Goal: Task Accomplishment & Management: Use online tool/utility

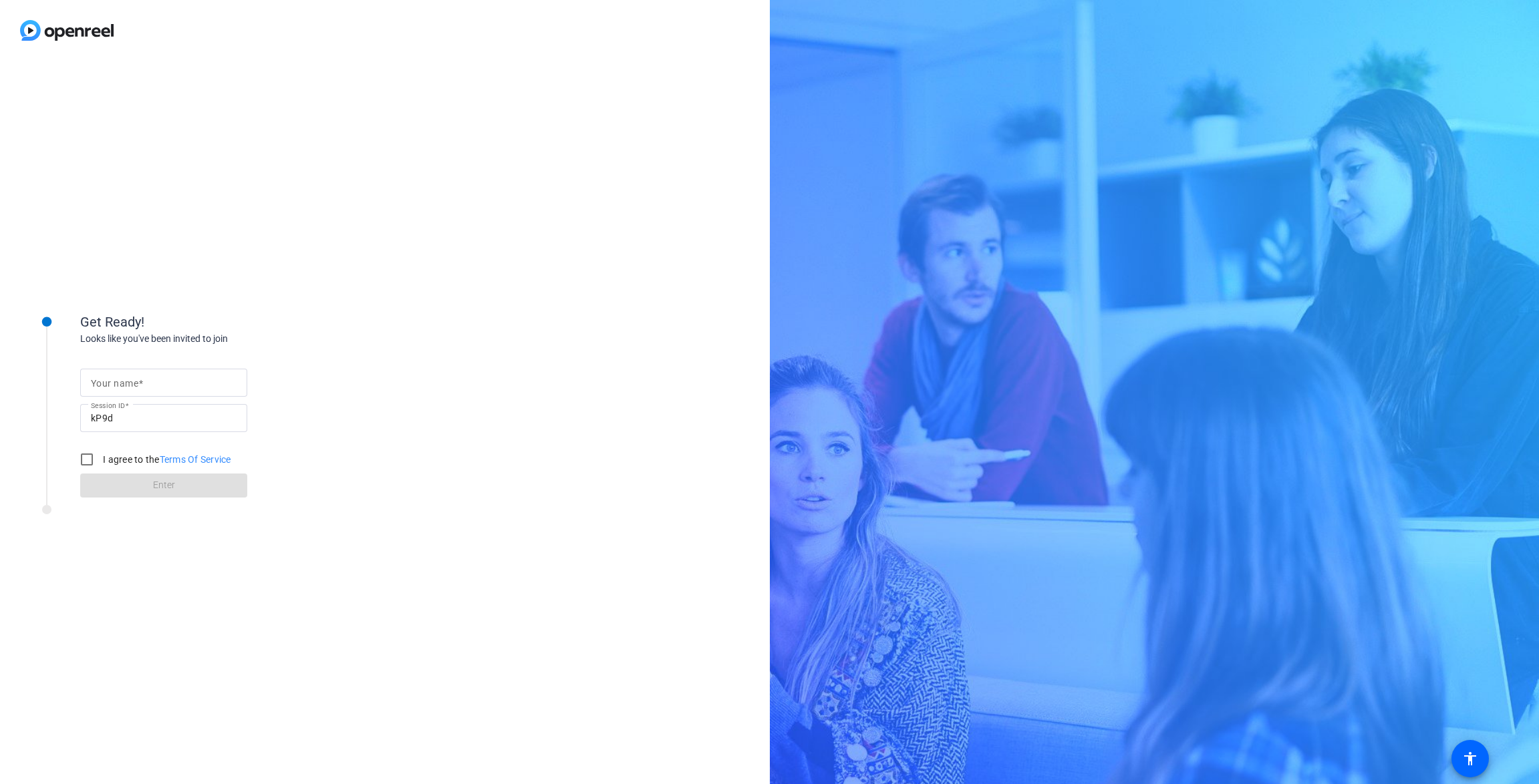
click at [177, 386] on input "Your name" at bounding box center [163, 383] width 145 height 16
drag, startPoint x: 117, startPoint y: 382, endPoint x: 128, endPoint y: 415, distance: 34.8
click at [117, 383] on input "[PERSON_NAME]" at bounding box center [163, 383] width 145 height 16
type input "[PERSON_NAME]"
drag, startPoint x: 91, startPoint y: 459, endPoint x: 102, endPoint y: 472, distance: 17.0
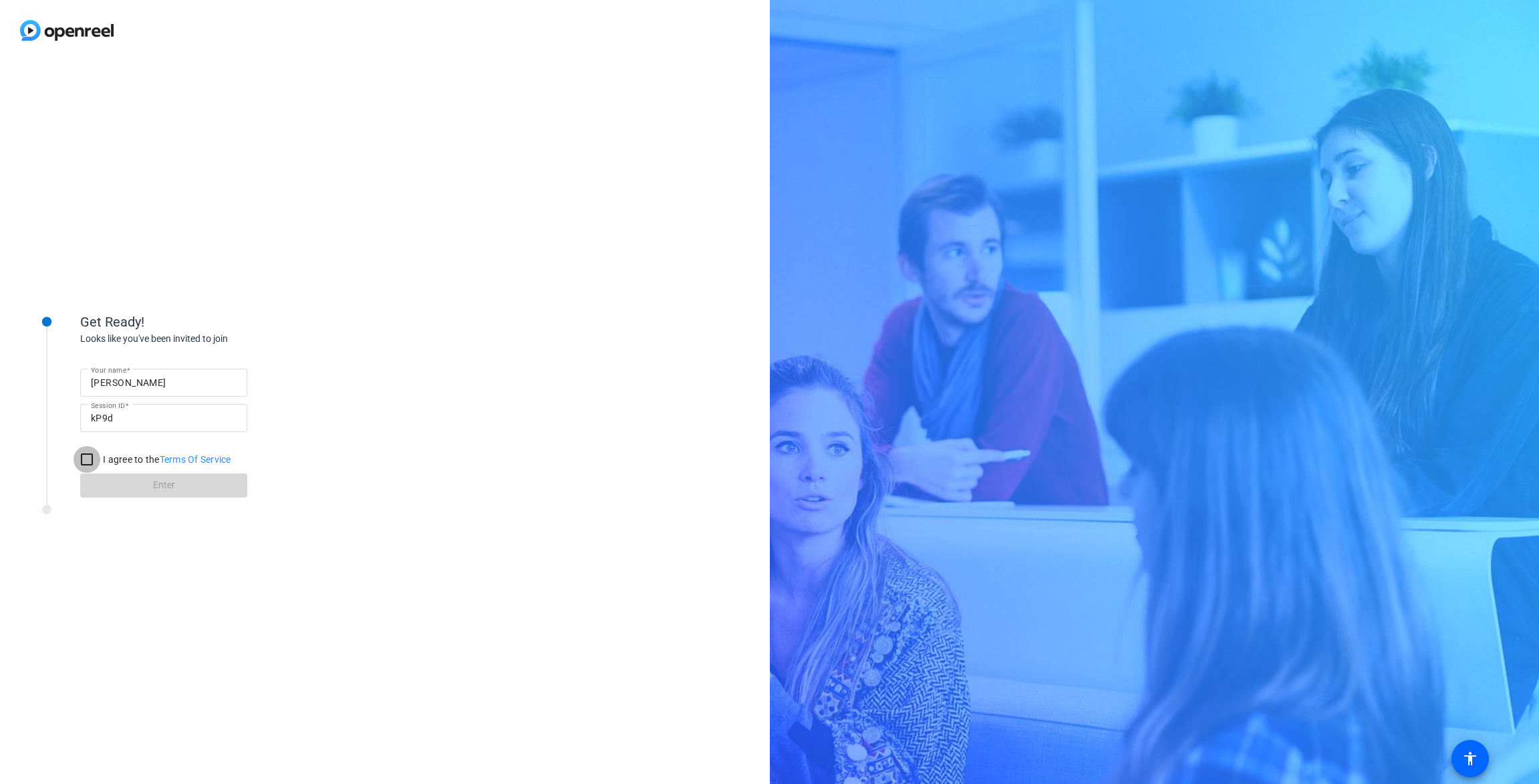
click at [92, 462] on input "I agree to the Terms Of Service" at bounding box center [87, 459] width 27 height 27
checkbox input "true"
click at [134, 484] on span at bounding box center [163, 485] width 167 height 32
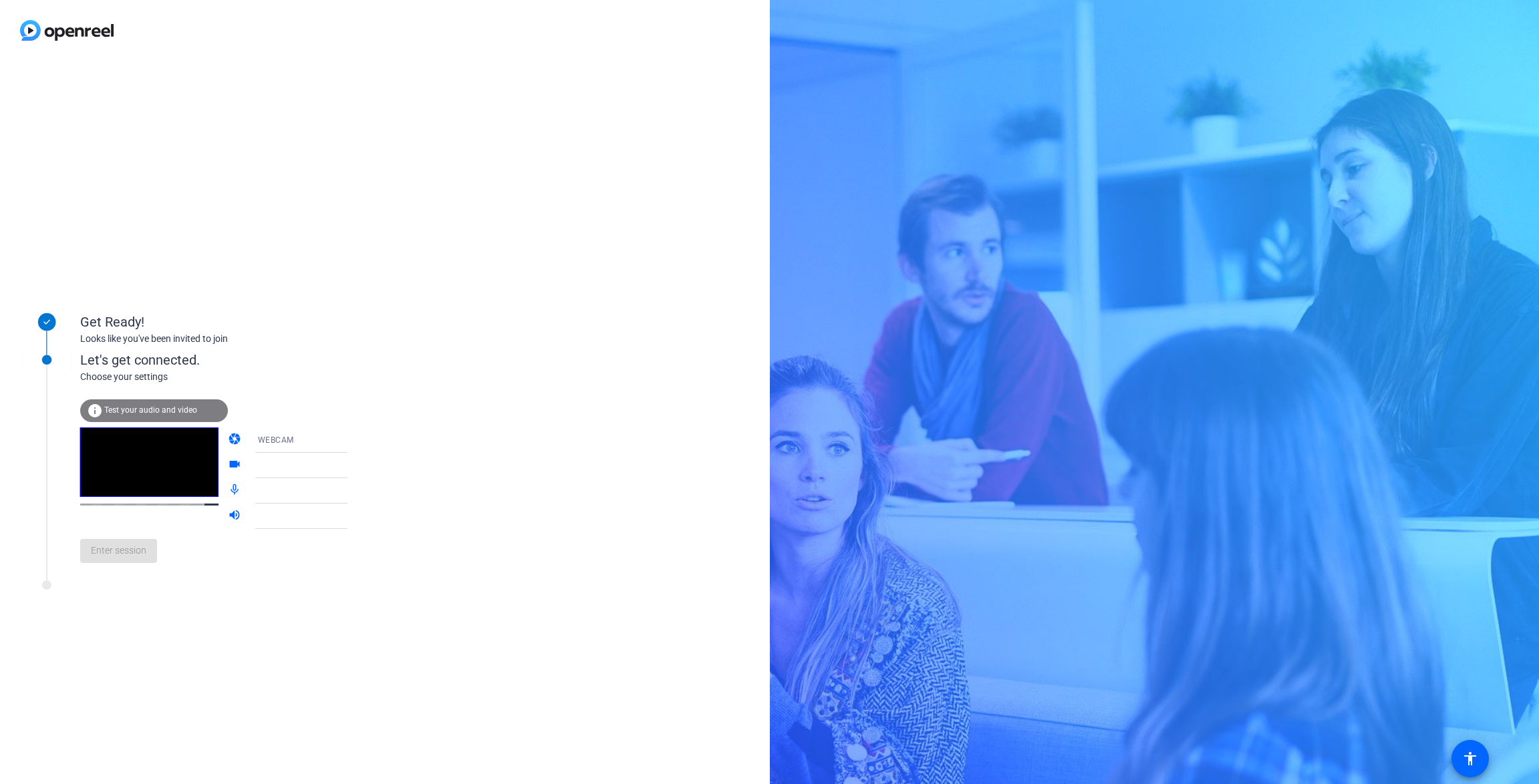
click at [154, 408] on span "Test your audio and video" at bounding box center [150, 410] width 93 height 10
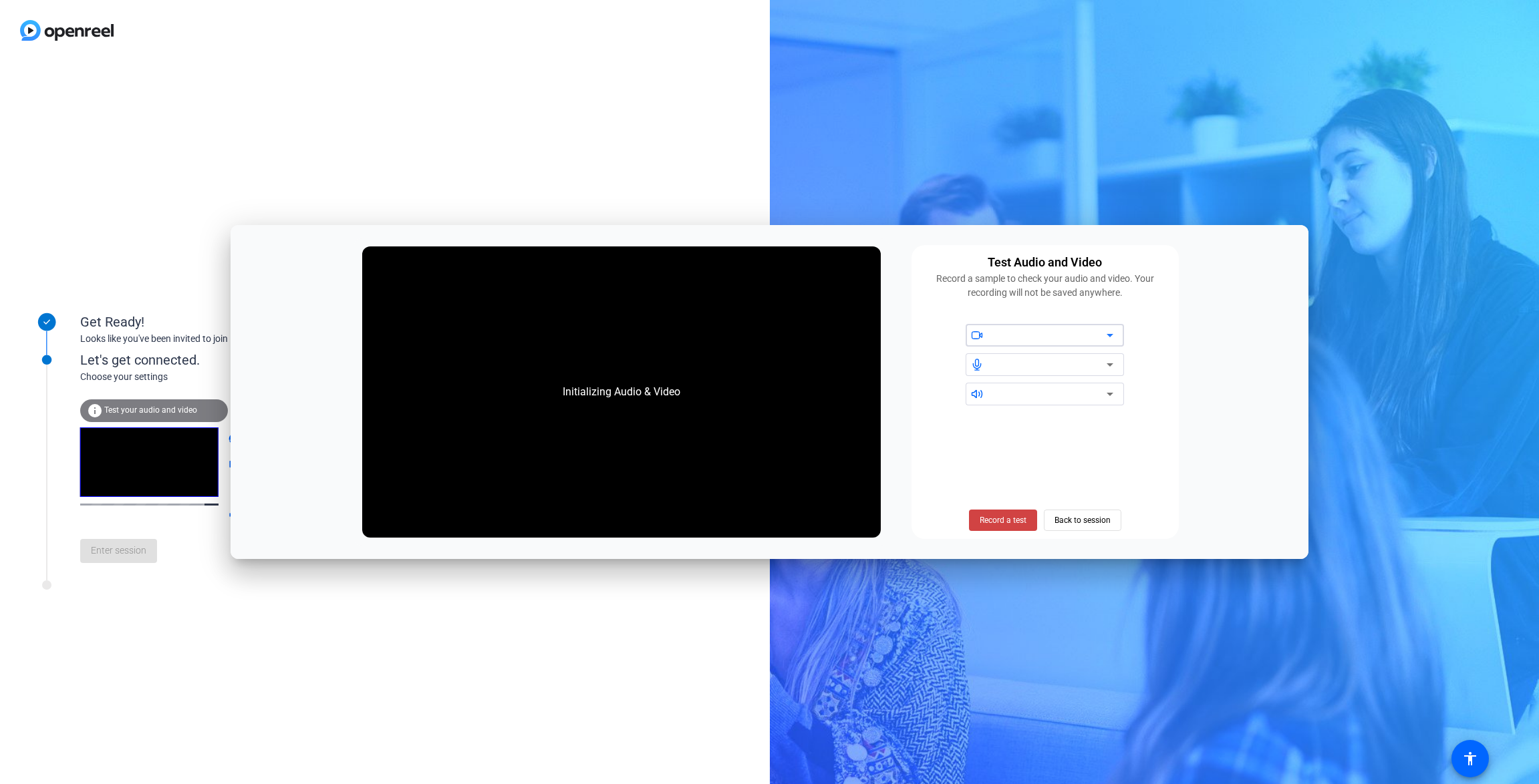
click at [1109, 335] on icon at bounding box center [1109, 335] width 7 height 4
click at [1091, 518] on span "Back to session" at bounding box center [1083, 520] width 56 height 25
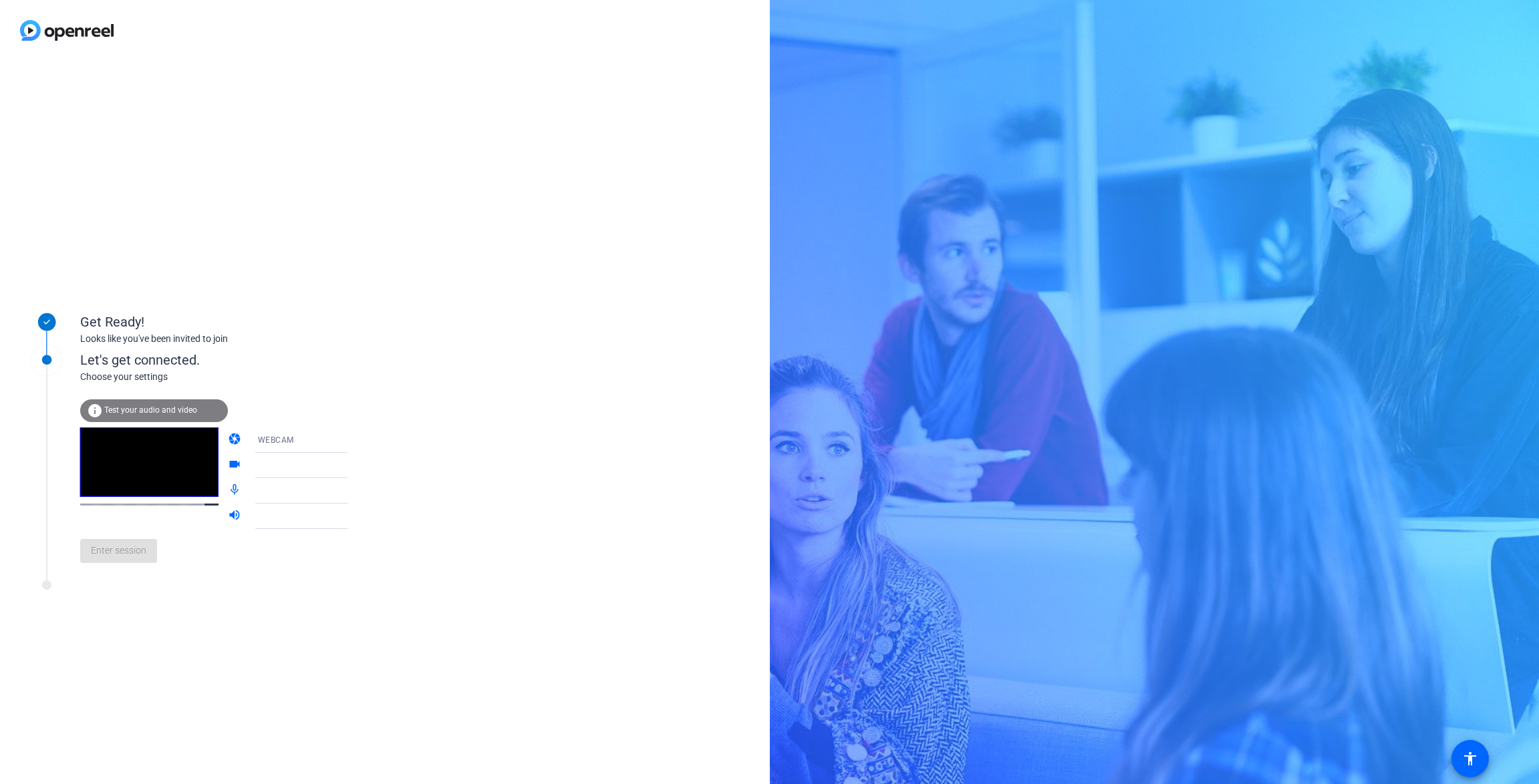
click at [121, 550] on div "Enter session" at bounding box center [227, 550] width 295 height 44
click at [131, 553] on span "Enter session" at bounding box center [118, 550] width 56 height 14
